Goal: Transaction & Acquisition: Purchase product/service

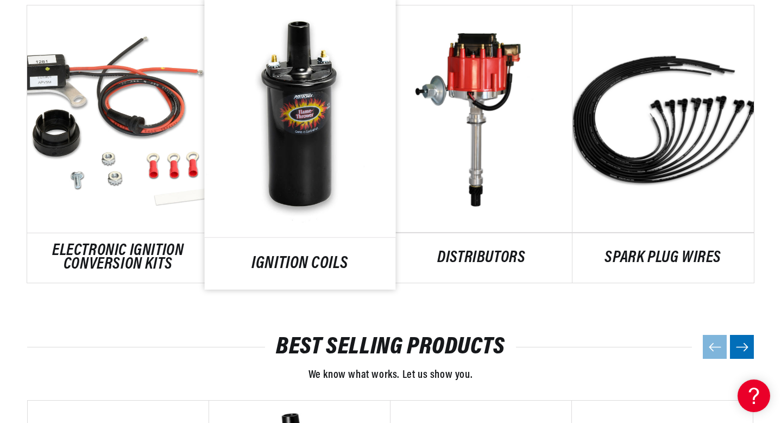
click at [328, 256] on link "IGNITION COILS" at bounding box center [299, 263] width 191 height 15
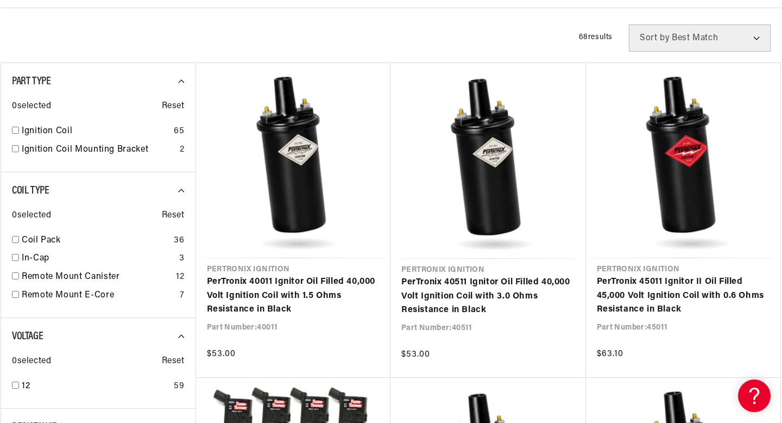
scroll to position [394, 0]
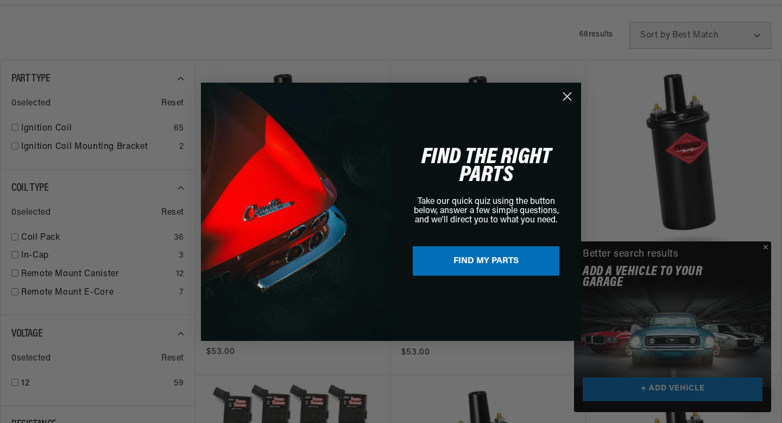
click at [769, 246] on div "Close dialog FIND THE RIGHT PARTS Take our quick quiz using the button below, a…" at bounding box center [391, 211] width 782 height 423
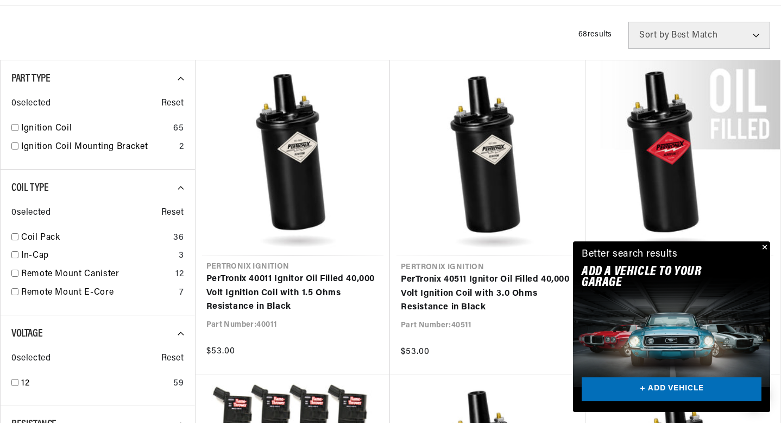
scroll to position [0, 329]
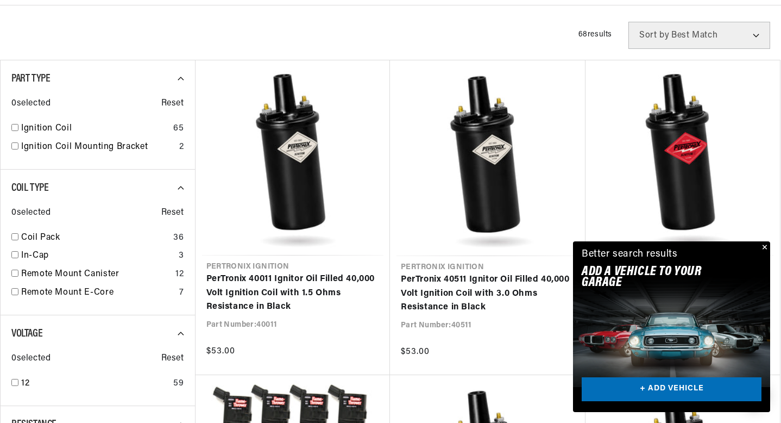
click at [766, 245] on button "Close" at bounding box center [763, 247] width 13 height 13
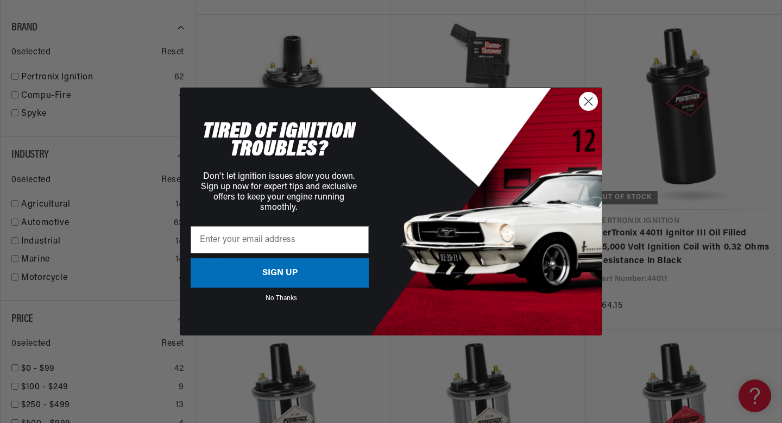
click at [591, 104] on icon "Close dialog" at bounding box center [589, 102] width 8 height 8
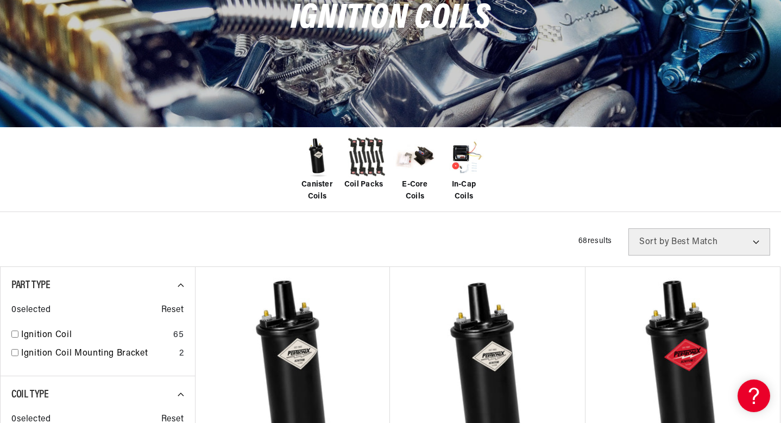
scroll to position [0, 0]
click at [317, 184] on span "Canister Coils" at bounding box center [317, 191] width 43 height 24
